Goal: Task Accomplishment & Management: Use online tool/utility

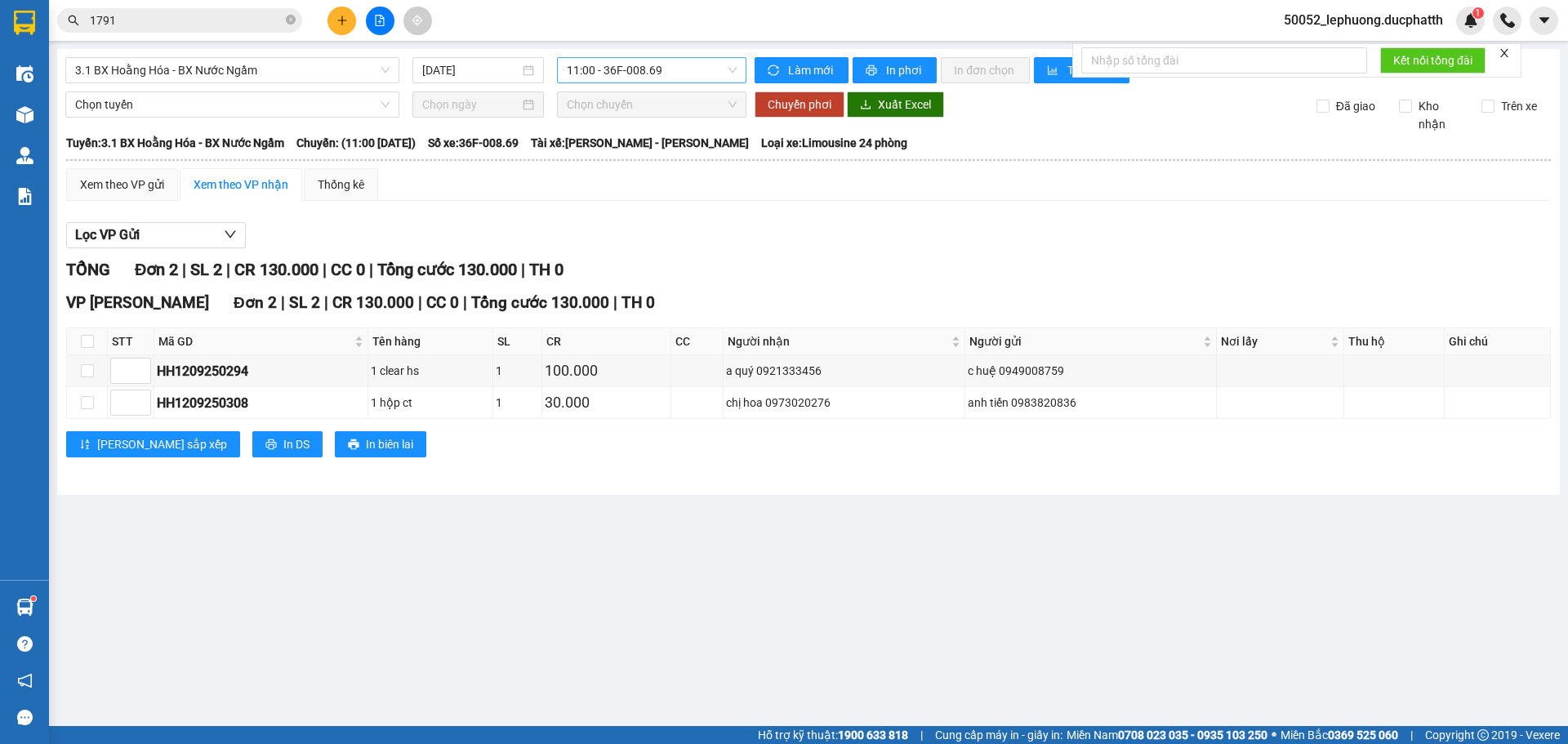
click at [690, 73] on span "11:00 - 36F-008.69" at bounding box center [651, 70] width 169 height 25
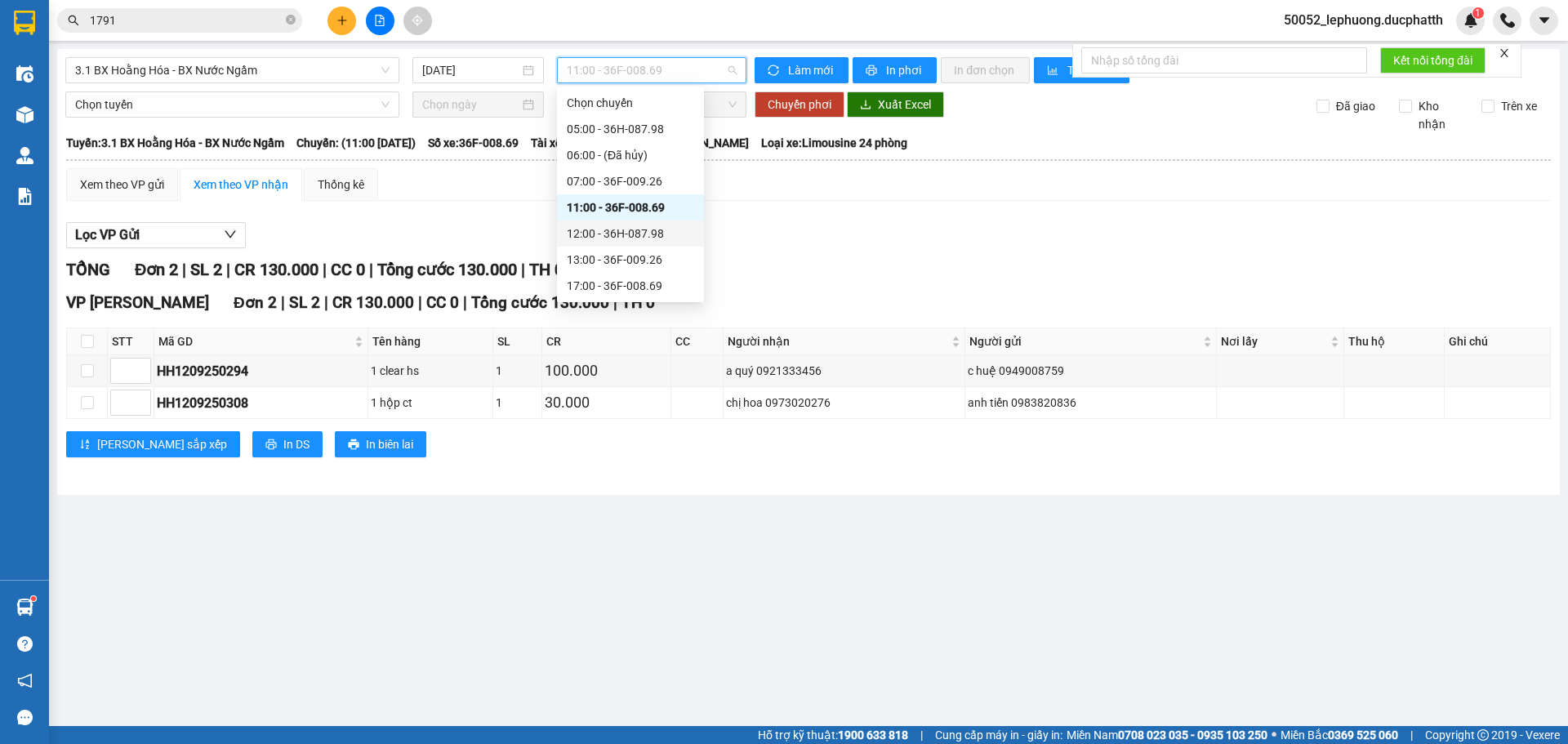
click at [640, 231] on div "12:00 - 36H-087.98" at bounding box center [630, 234] width 127 height 18
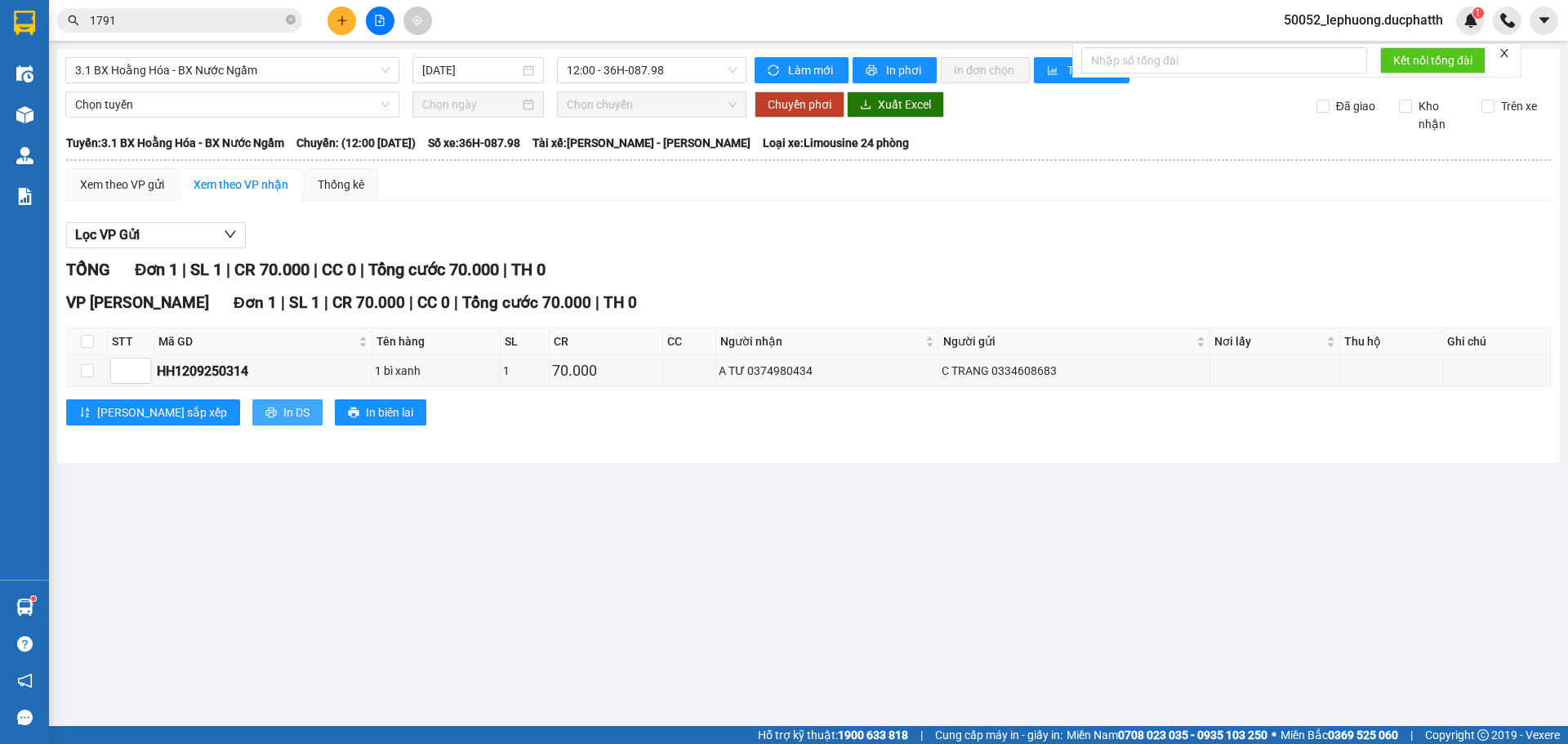
click at [284, 412] on span "In DS" at bounding box center [297, 413] width 26 height 18
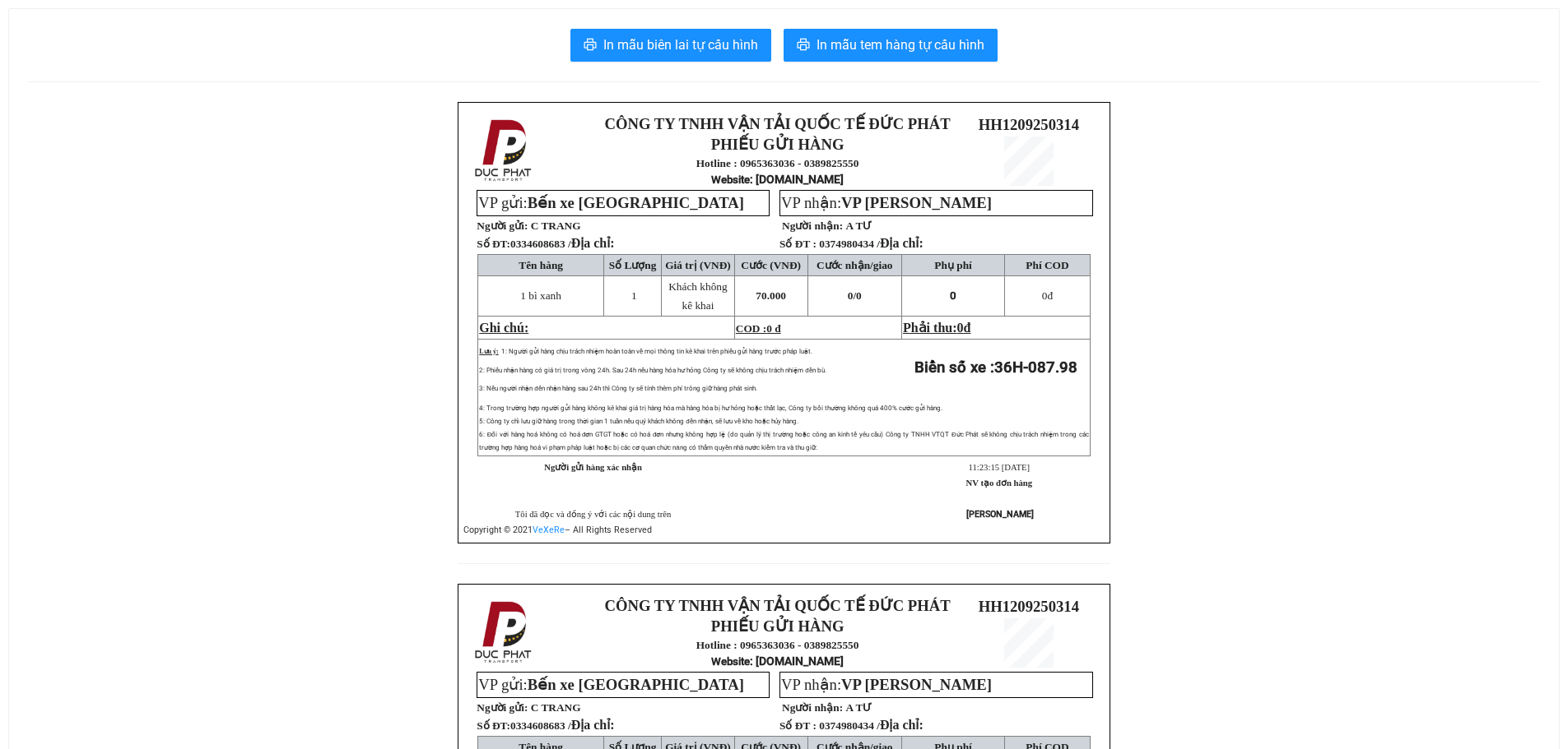
click at [389, 300] on div "CÔNG TY TNHH VẬN TẢI QUỐC TẾ ĐỨC PHÁT PHIẾU GỬI HÀNG Hotline : 0965363036 - 038…" at bounding box center [784, 584] width 1510 height 964
click at [673, 44] on span "In mẫu biên lai tự cấu hình" at bounding box center [680, 44] width 155 height 20
